Goal: Information Seeking & Learning: Learn about a topic

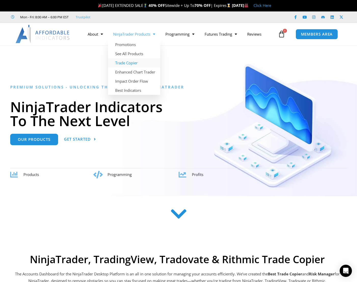
click at [133, 64] on link "Trade Copier" at bounding box center [134, 62] width 52 height 9
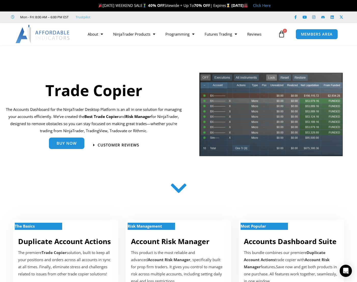
click at [67, 144] on span "Buy Now" at bounding box center [67, 144] width 20 height 4
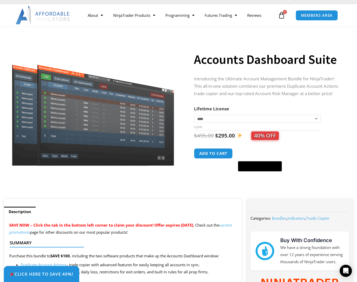
scroll to position [51, 0]
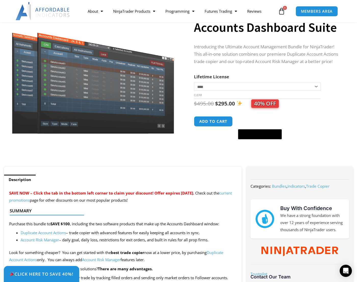
click at [308, 85] on select "**********" at bounding box center [257, 87] width 126 height 8
click at [327, 125] on div "Accounts Dashboard Suite quantity Add to cart @import url(//fonts.googleapis.co…" at bounding box center [268, 127] width 149 height 23
click at [173, 31] on img at bounding box center [93, 68] width 164 height 131
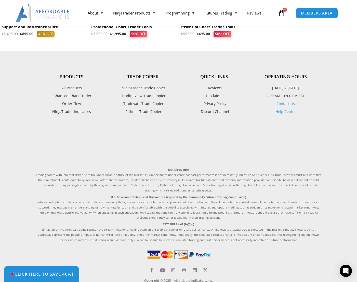
scroll to position [1238, 0]
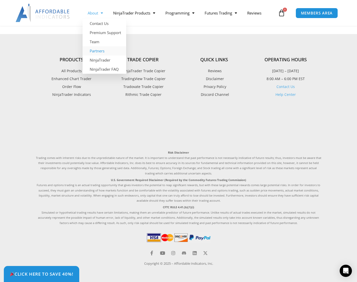
click at [100, 51] on link "Partners" at bounding box center [105, 50] width 44 height 9
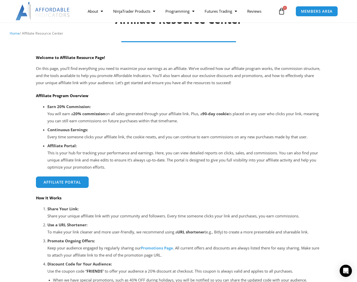
scroll to position [51, 0]
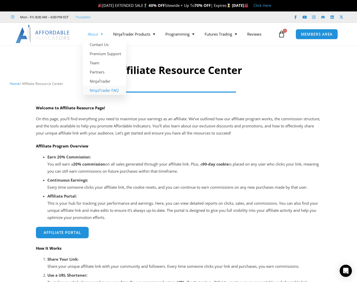
click at [103, 89] on link "NinjaTrader FAQ" at bounding box center [105, 90] width 44 height 9
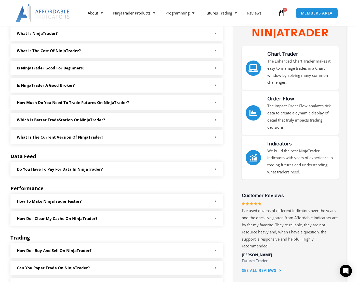
scroll to position [153, 0]
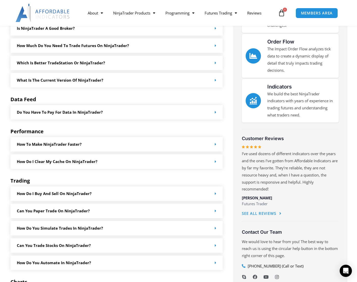
click at [123, 113] on div "Do you have to pay for data in NinjaTrader?" at bounding box center [116, 112] width 212 height 15
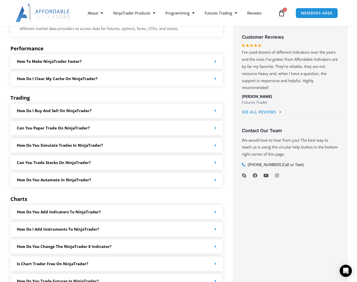
scroll to position [280, 0]
